Goal: Check status: Check status

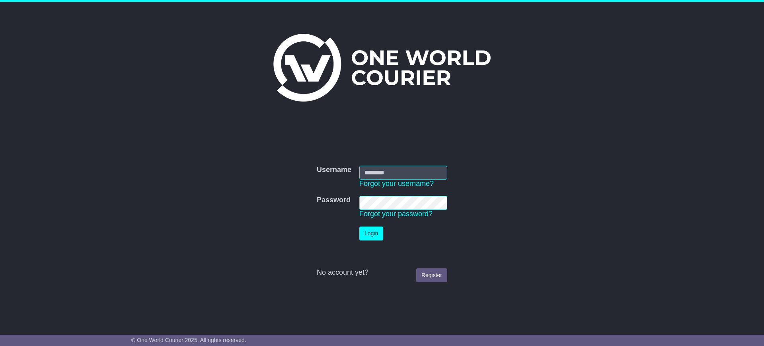
type input "**********"
click at [374, 235] on button "Login" at bounding box center [371, 233] width 24 height 14
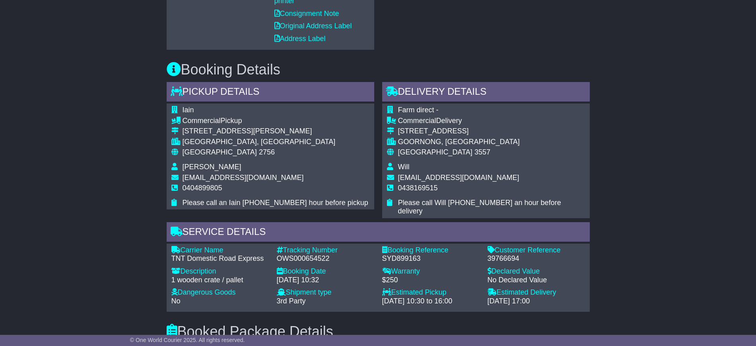
scroll to position [464, 0]
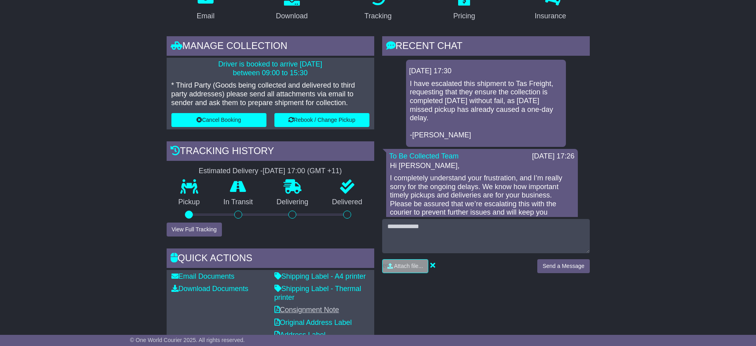
scroll to position [149, 0]
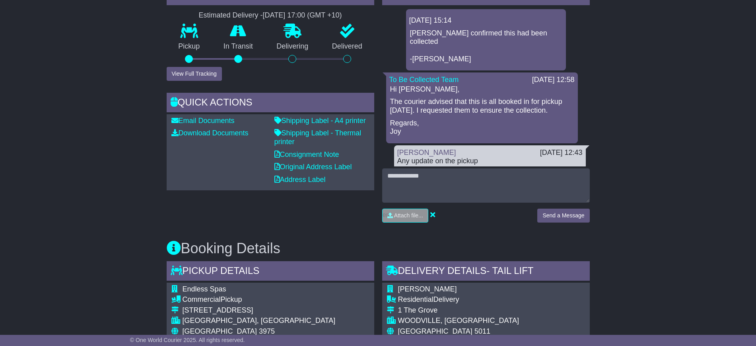
scroll to position [158, 0]
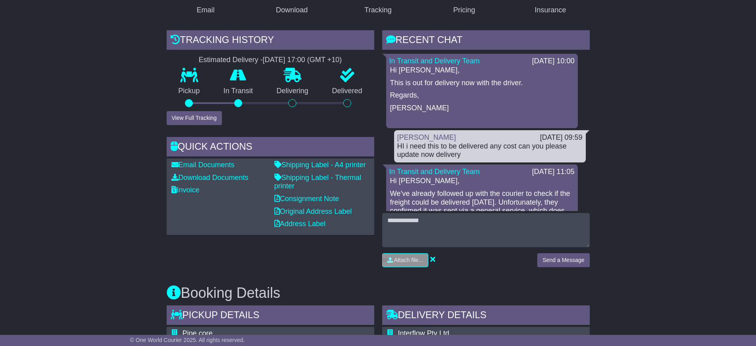
scroll to position [107, 0]
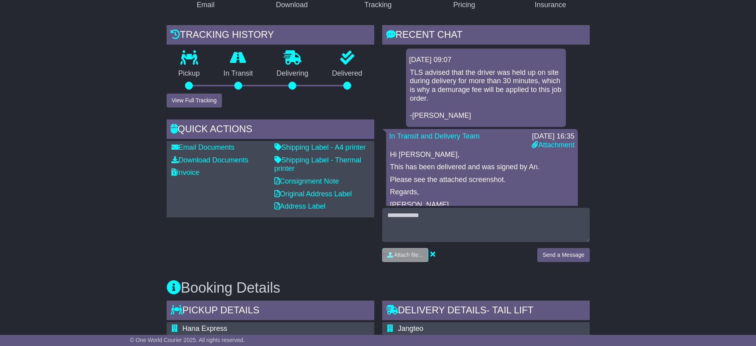
scroll to position [149, 0]
